Goal: Task Accomplishment & Management: Complete application form

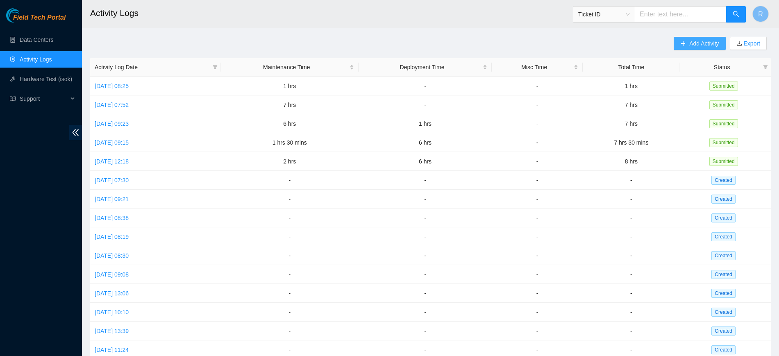
click at [694, 42] on span "Add Activity" at bounding box center [703, 43] width 29 height 9
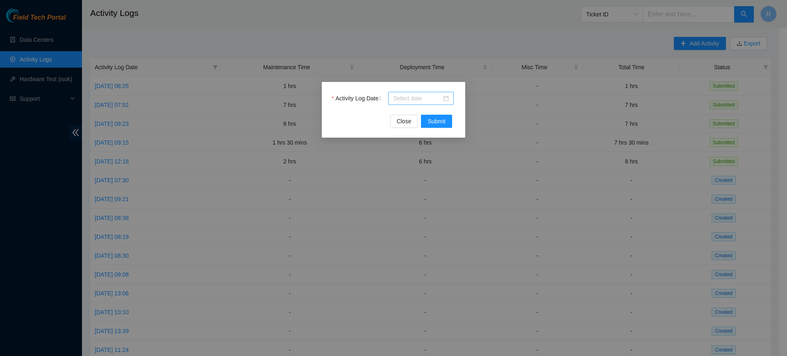
click at [447, 96] on div at bounding box center [421, 98] width 56 height 9
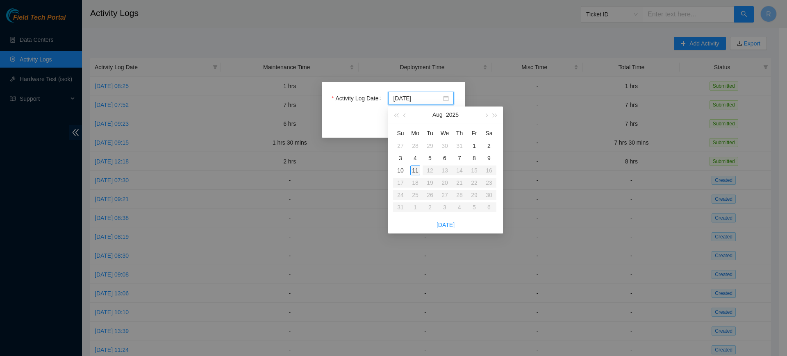
type input "2025-08-11"
click at [416, 172] on div "11" at bounding box center [415, 171] width 10 height 10
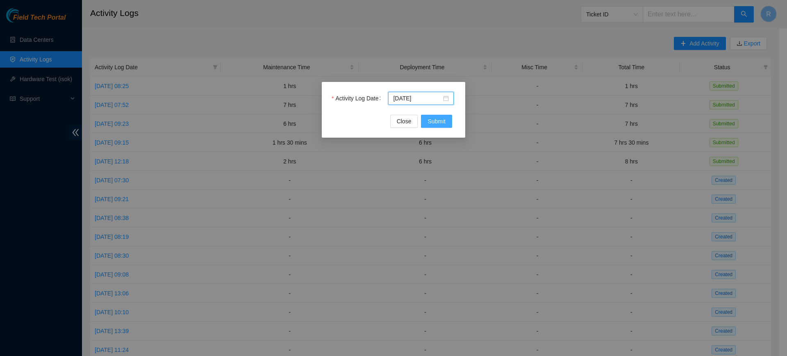
click at [443, 122] on span "Submit" at bounding box center [436, 121] width 18 height 9
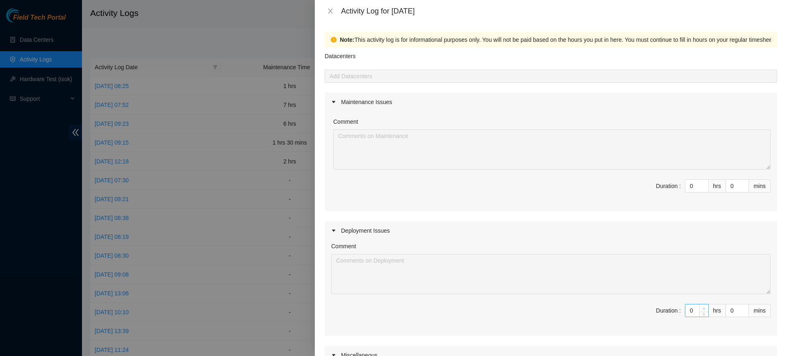
click at [699, 308] on span "Increase Value" at bounding box center [703, 307] width 9 height 7
type input "1"
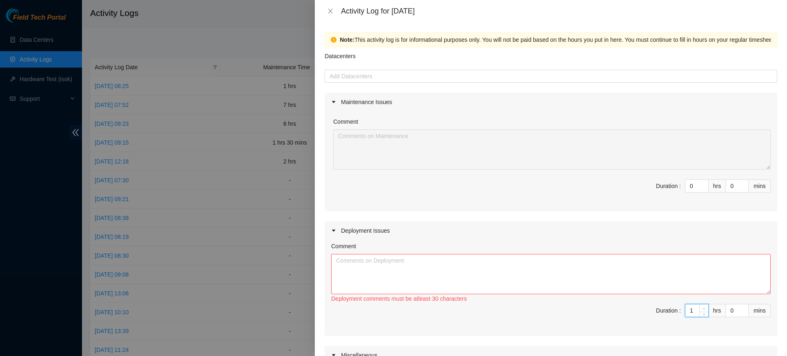
click at [702, 308] on icon "up" at bounding box center [703, 308] width 3 height 3
type input "2"
click at [702, 308] on icon "up" at bounding box center [703, 308] width 3 height 3
type input "3"
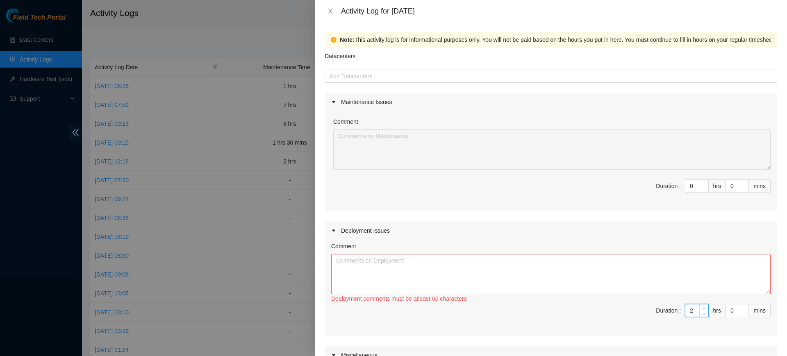
type input "3"
type input "4"
click at [702, 308] on icon "up" at bounding box center [703, 308] width 3 height 3
click at [390, 263] on textarea "Comment" at bounding box center [550, 274] width 439 height 40
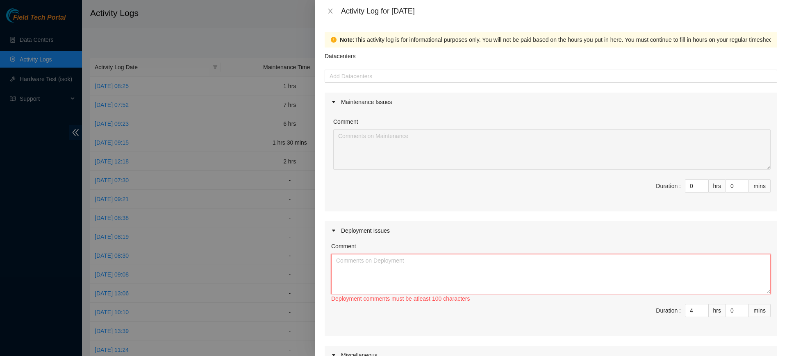
click at [390, 268] on textarea "Comment" at bounding box center [550, 274] width 439 height 40
paste textarea "DP64847"
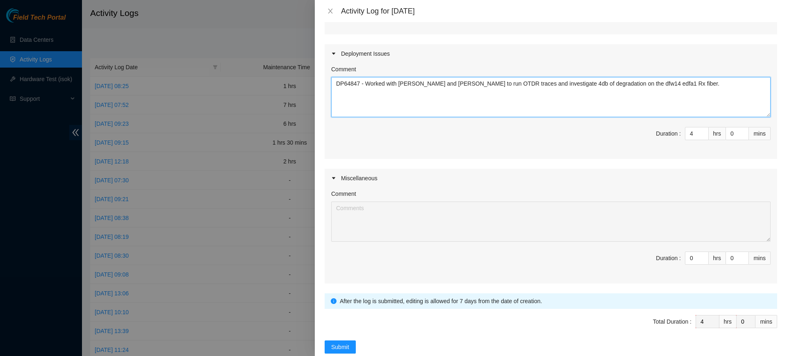
scroll to position [194, 0]
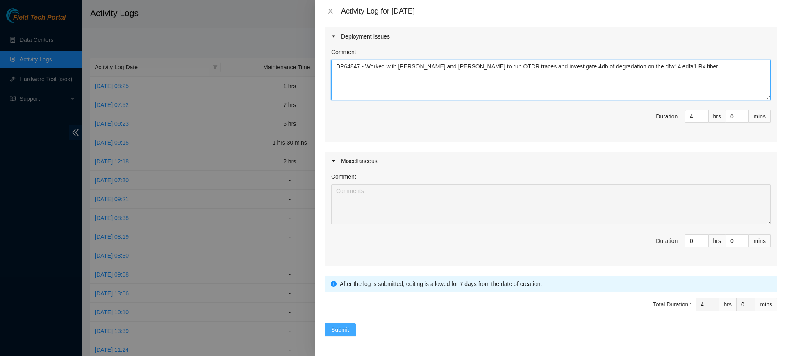
type textarea "DP64847 - Worked with Vasanth and Bruno Almeida to run OTDR traces and investig…"
click at [345, 329] on span "Submit" at bounding box center [340, 329] width 18 height 9
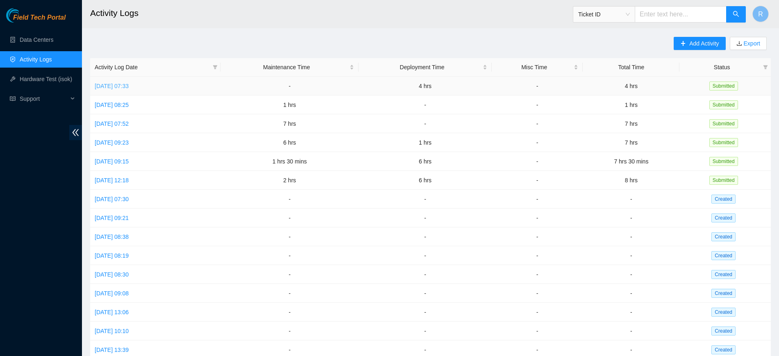
click at [129, 86] on link "Mon, 11 Aug 2025 07:33" at bounding box center [112, 86] width 34 height 7
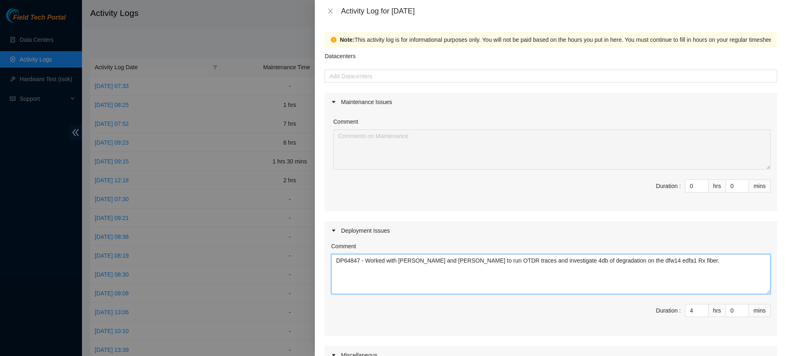
click at [693, 261] on textarea "DP64847 - Worked with Vasanth and Bruno Almeida to run OTDR traces and investig…" at bounding box center [550, 274] width 439 height 40
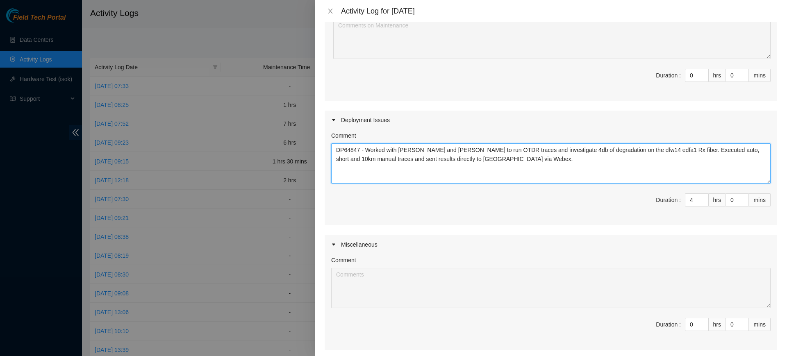
scroll to position [194, 0]
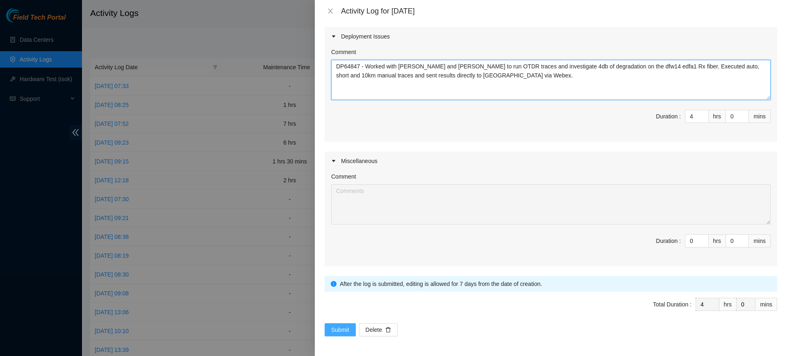
type textarea "DP64847 - Worked with Vasanth and Bruno Almeida to run OTDR traces and investig…"
click at [344, 331] on span "Submit" at bounding box center [340, 329] width 18 height 9
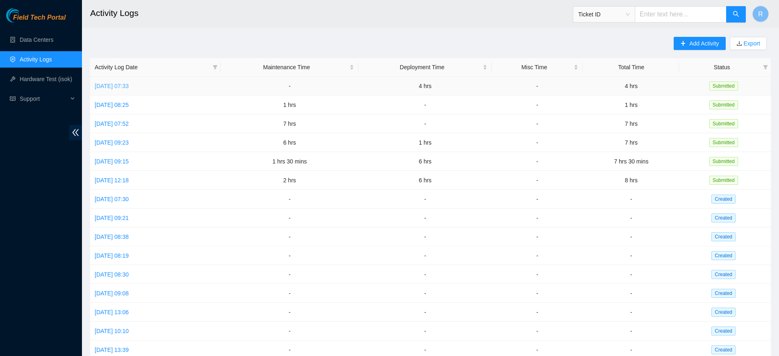
click at [129, 87] on link "Mon, 11 Aug 2025 07:33" at bounding box center [112, 86] width 34 height 7
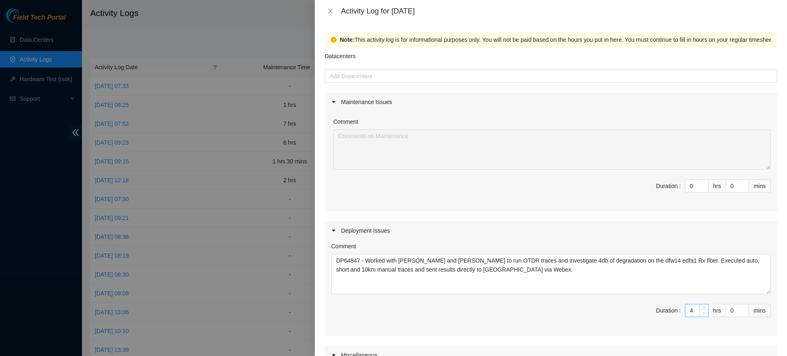
click at [702, 312] on icon "down" at bounding box center [703, 313] width 3 height 3
type input "3"
click at [702, 313] on icon "down" at bounding box center [703, 313] width 3 height 3
type input "2"
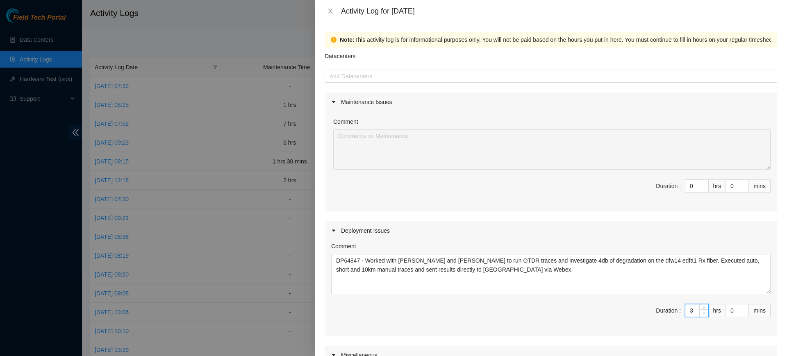
type input "2"
click at [726, 308] on input "0" at bounding box center [737, 310] width 23 height 12
type input "3"
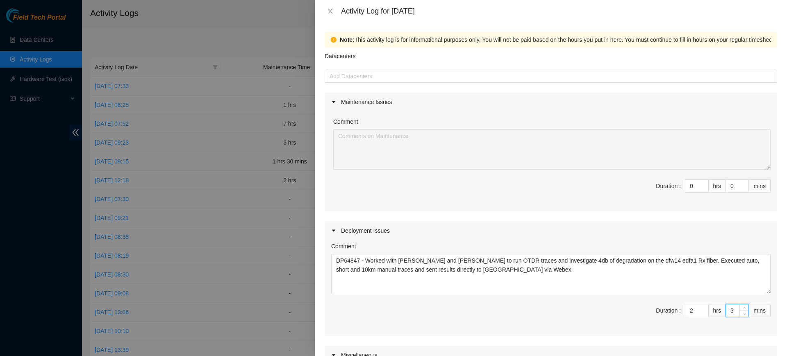
type input "30"
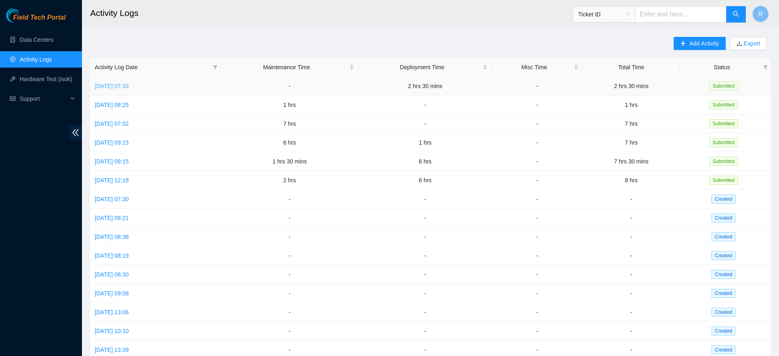
click at [120, 85] on link "Mon, 11 Aug 2025 07:33" at bounding box center [112, 86] width 34 height 7
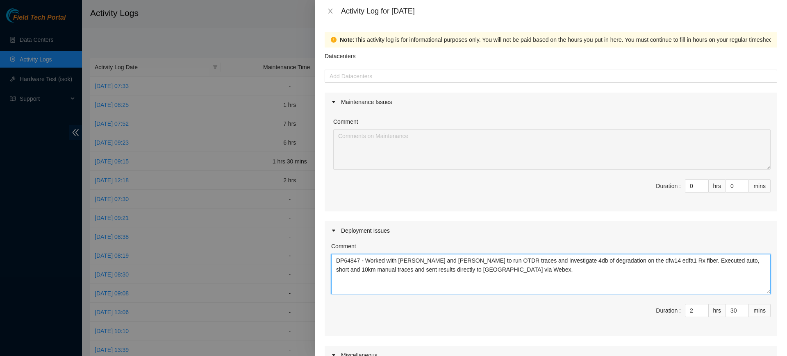
drag, startPoint x: 526, startPoint y: 271, endPoint x: 330, endPoint y: 261, distance: 195.7
click at [330, 261] on div "Comment DP64847 - Worked with Vasanth and Bruno Almeida to run OTDR traces and …" at bounding box center [550, 288] width 452 height 96
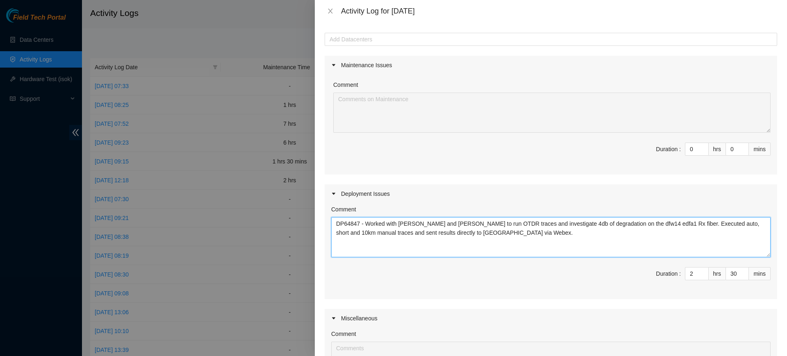
scroll to position [0, 0]
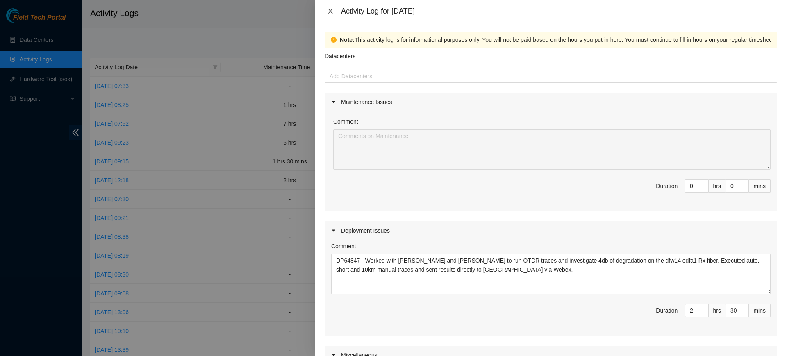
click at [328, 10] on icon "close" at bounding box center [330, 11] width 7 height 7
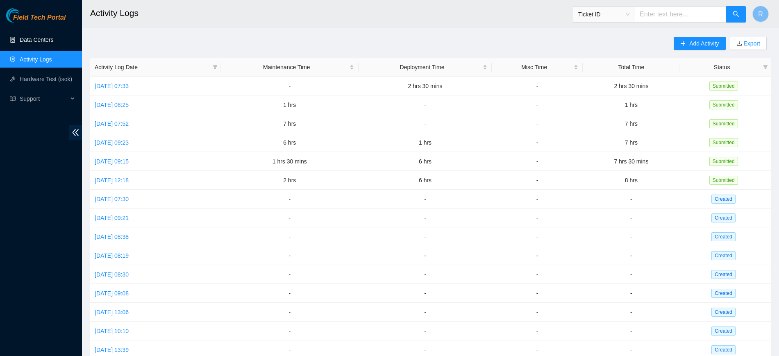
click at [44, 40] on link "Data Centers" at bounding box center [37, 39] width 34 height 7
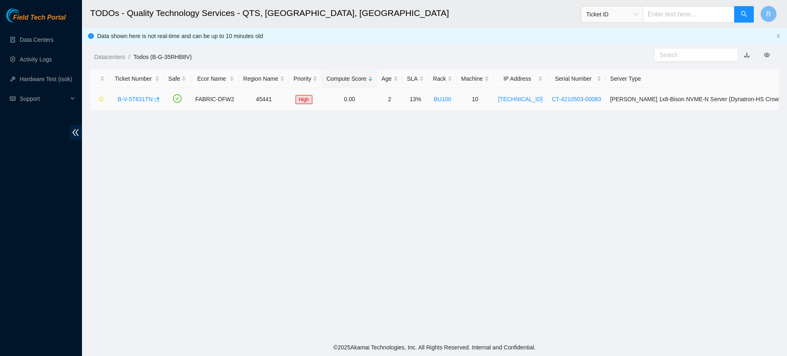
click at [156, 100] on icon "button" at bounding box center [156, 100] width 6 height 6
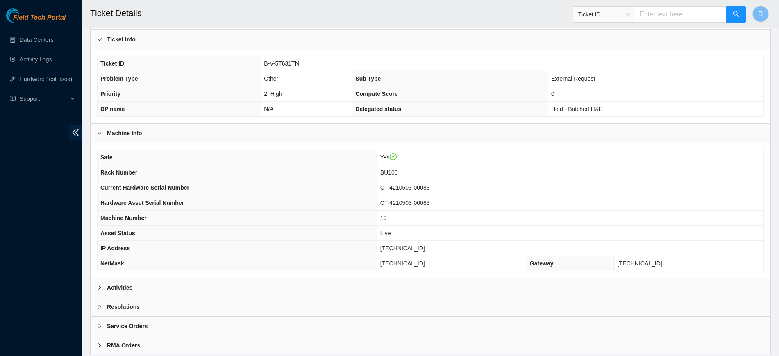
scroll to position [155, 0]
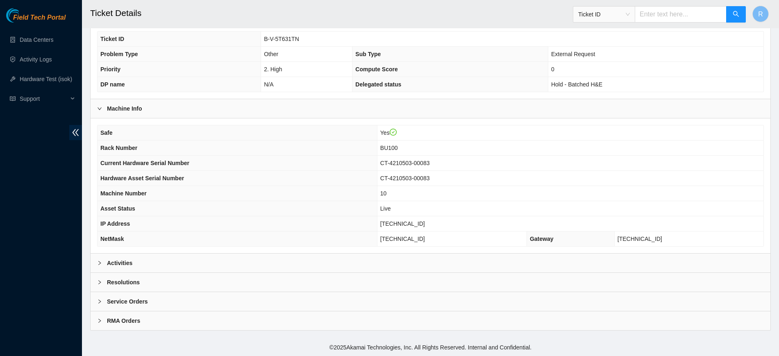
click at [254, 263] on div "Activities" at bounding box center [431, 263] width 680 height 19
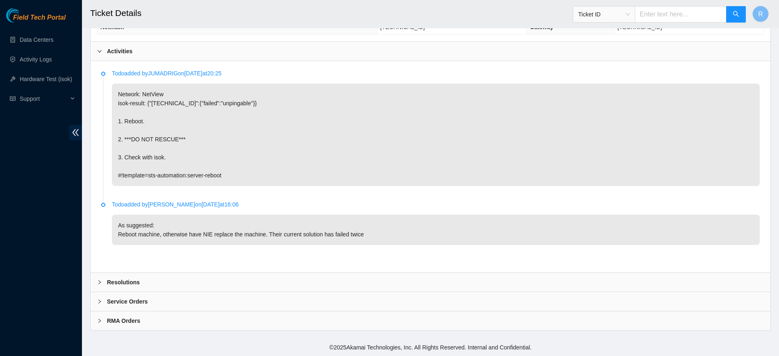
scroll to position [0, 0]
